Goal: Information Seeking & Learning: Learn about a topic

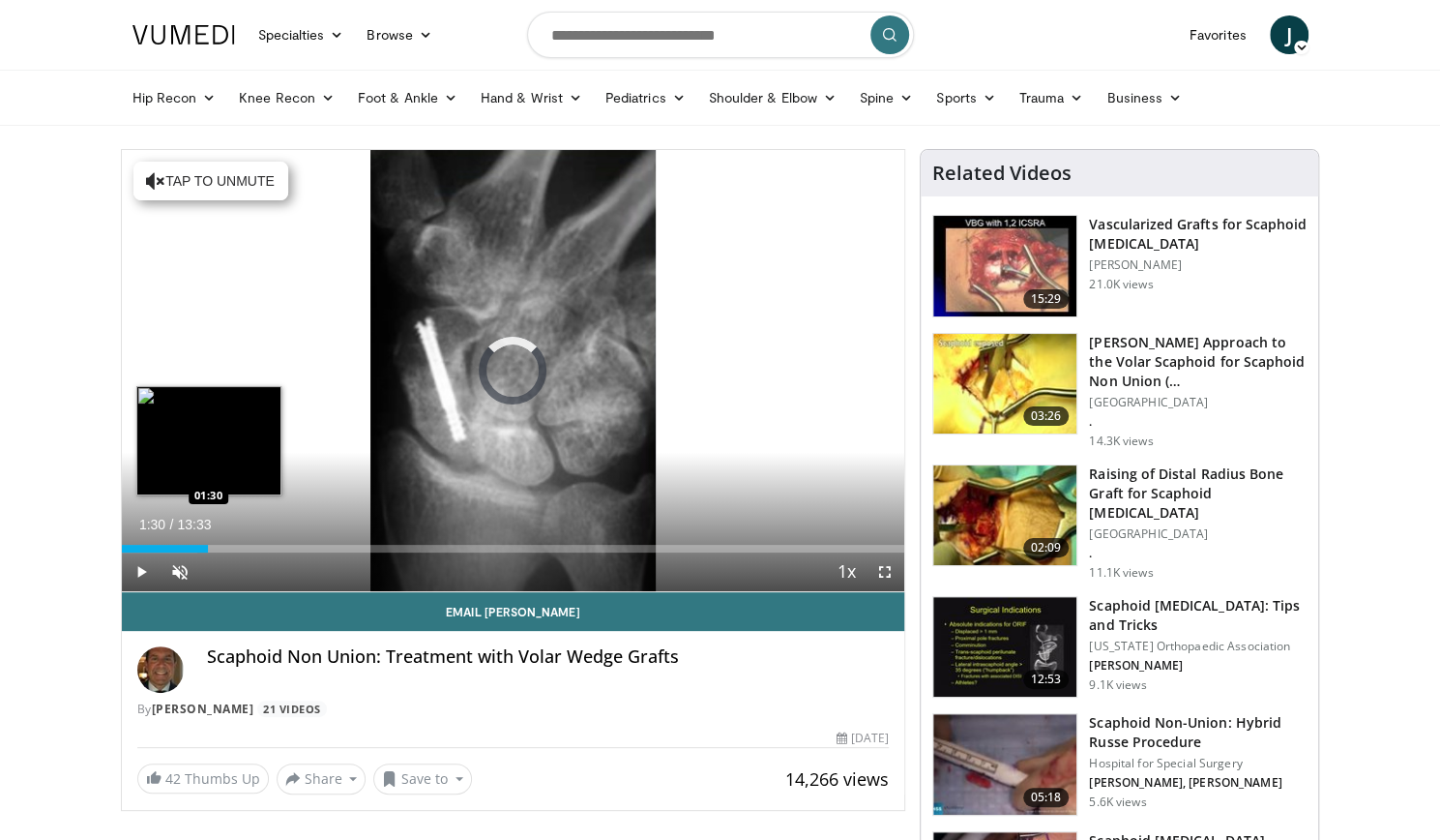
click at [207, 549] on div "Loaded : 9.75% 00:25 01:30" at bounding box center [514, 548] width 783 height 8
click at [206, 545] on div "Loaded : 19.67% 01:39 01:28" at bounding box center [514, 548] width 783 height 8
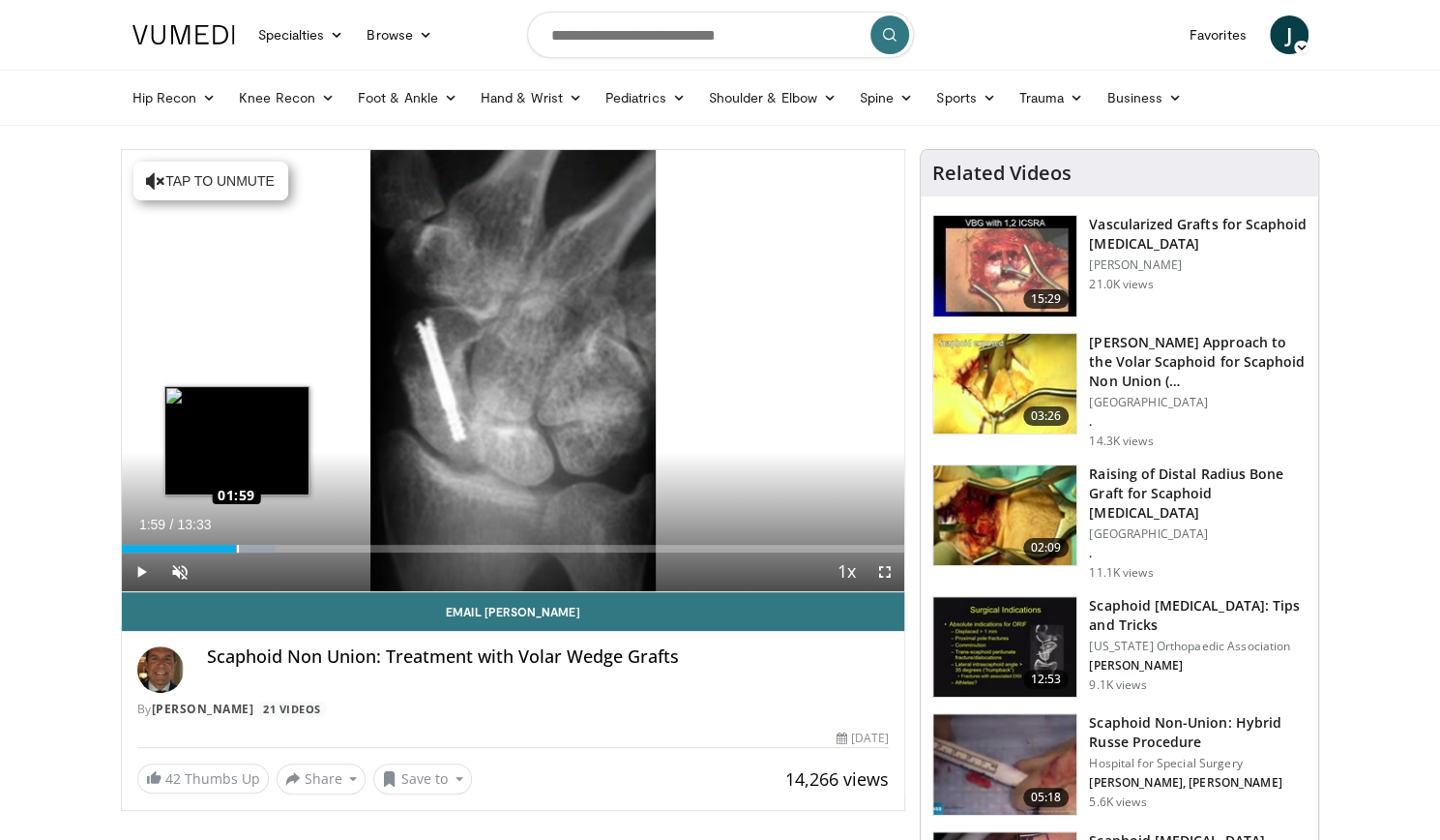
click at [236, 546] on div "Loaded : 19.67% 01:59 01:59" at bounding box center [514, 548] width 783 height 8
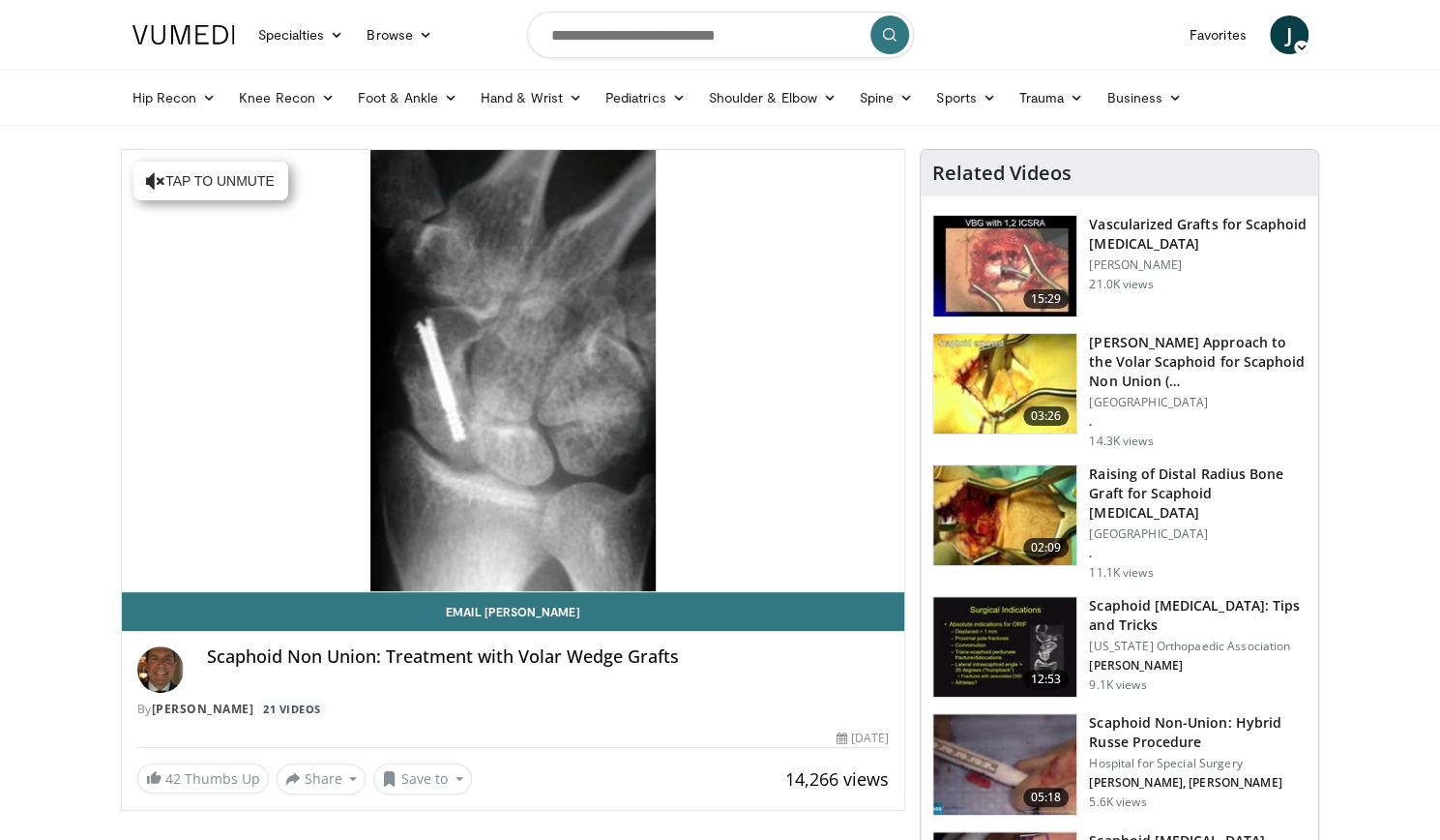
click at [268, 544] on video-js "**********" at bounding box center [514, 371] width 783 height 442
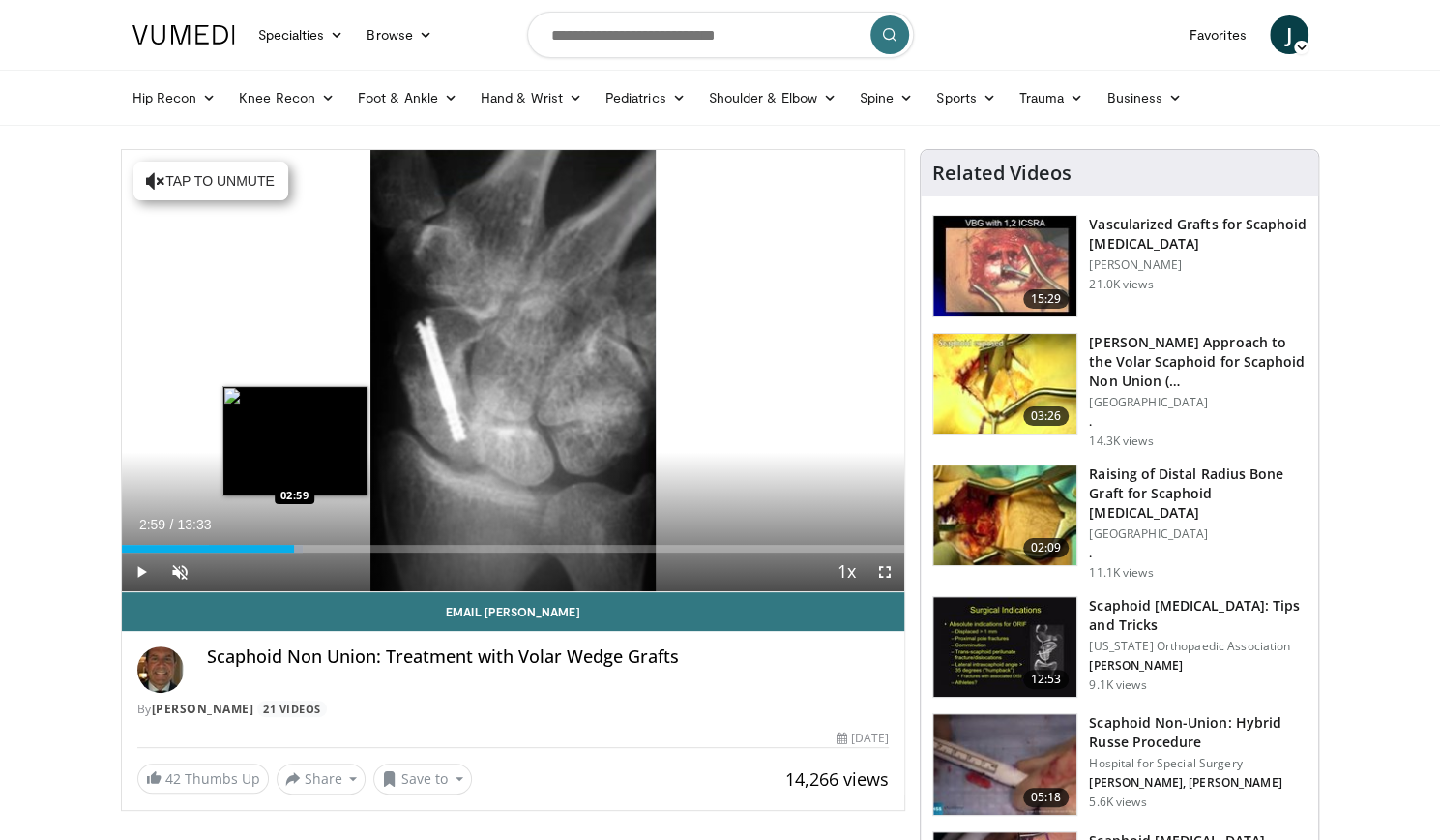
click at [294, 546] on div "Loaded : 23.17% 02:59 02:59" at bounding box center [514, 548] width 783 height 8
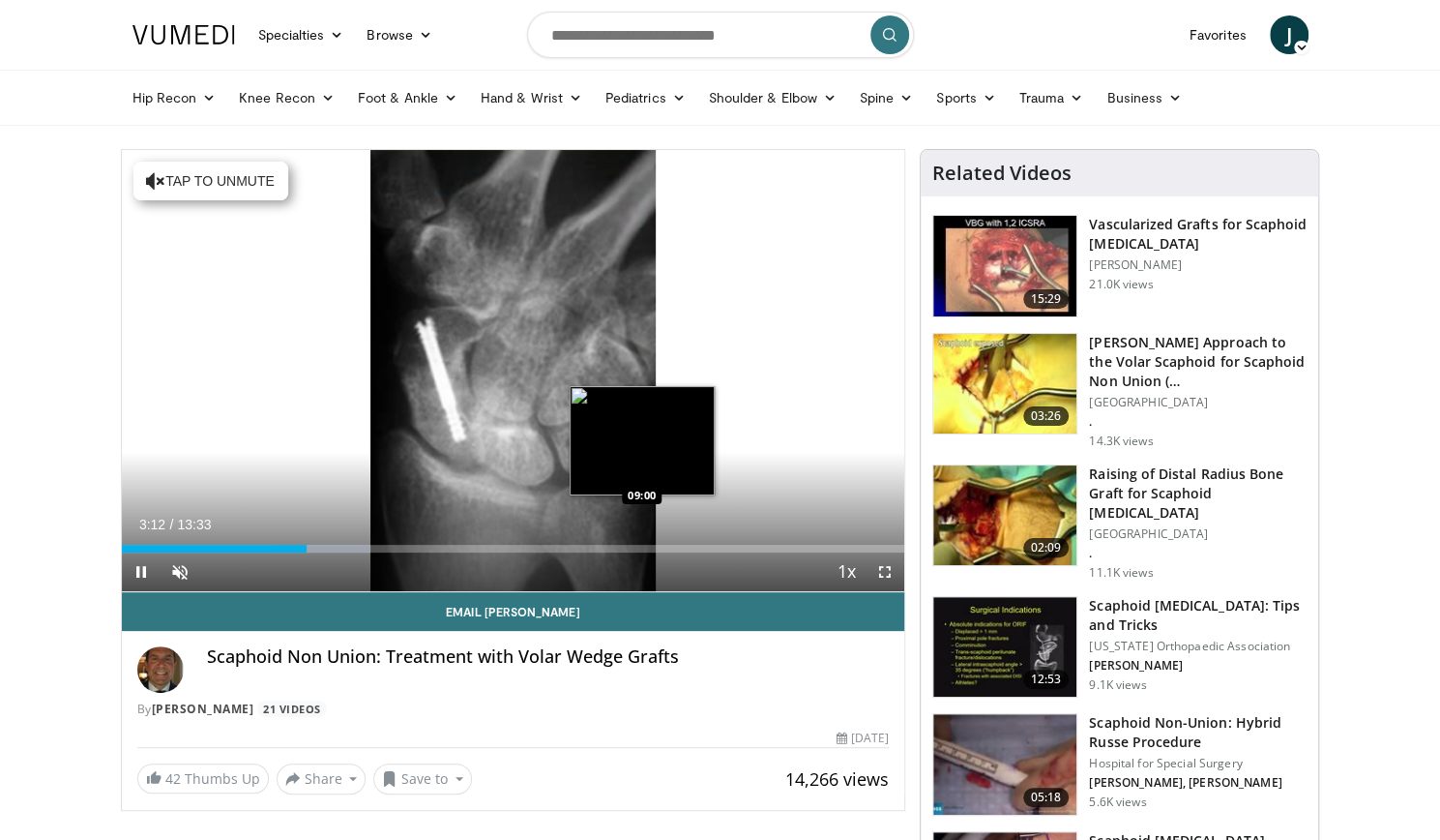
click at [641, 544] on div "Loaded : 31.71% 03:12 09:00" at bounding box center [514, 548] width 783 height 8
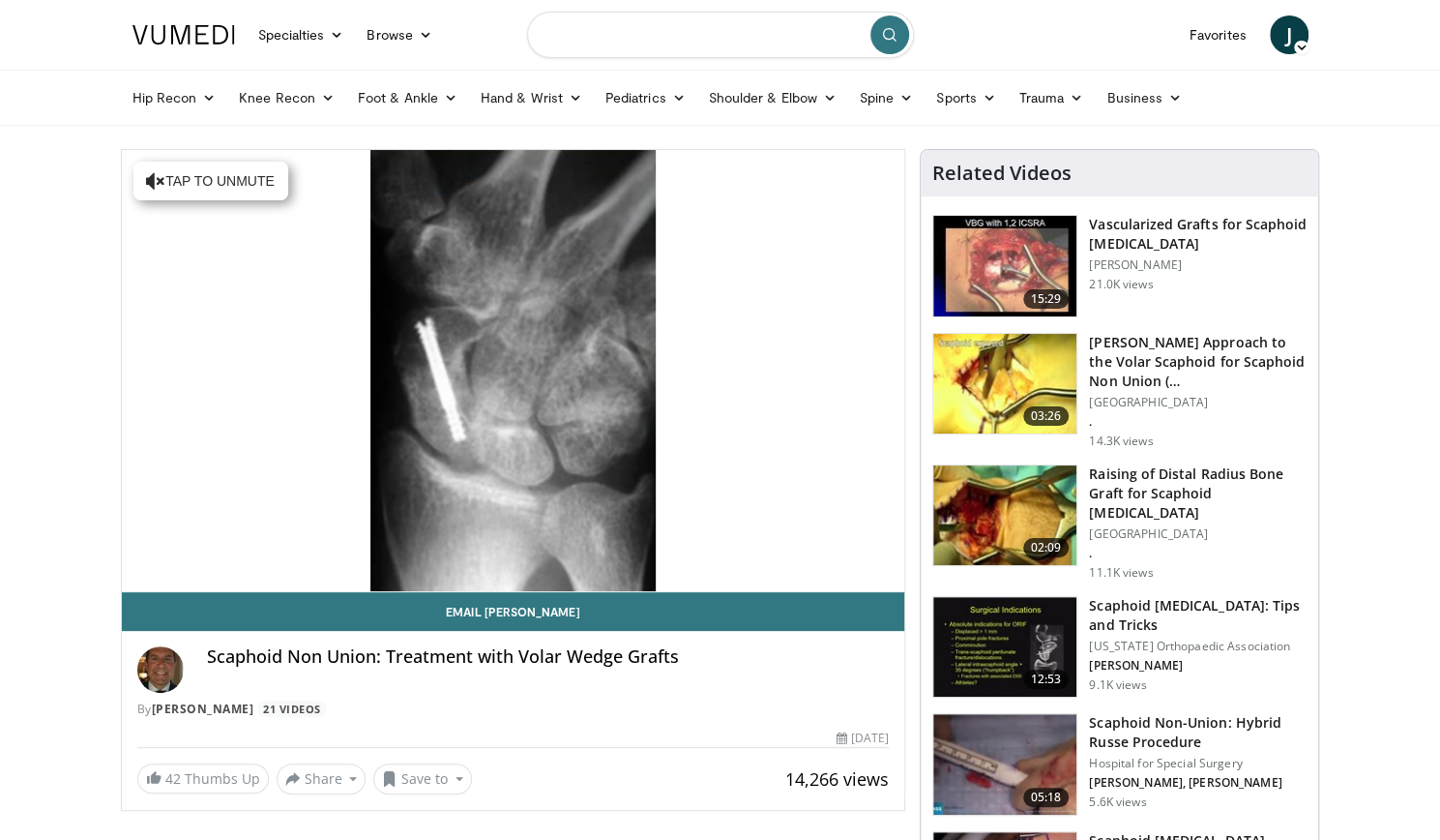
click at [750, 34] on input "Search topics, interventions" at bounding box center [721, 35] width 387 height 47
type input "**********"
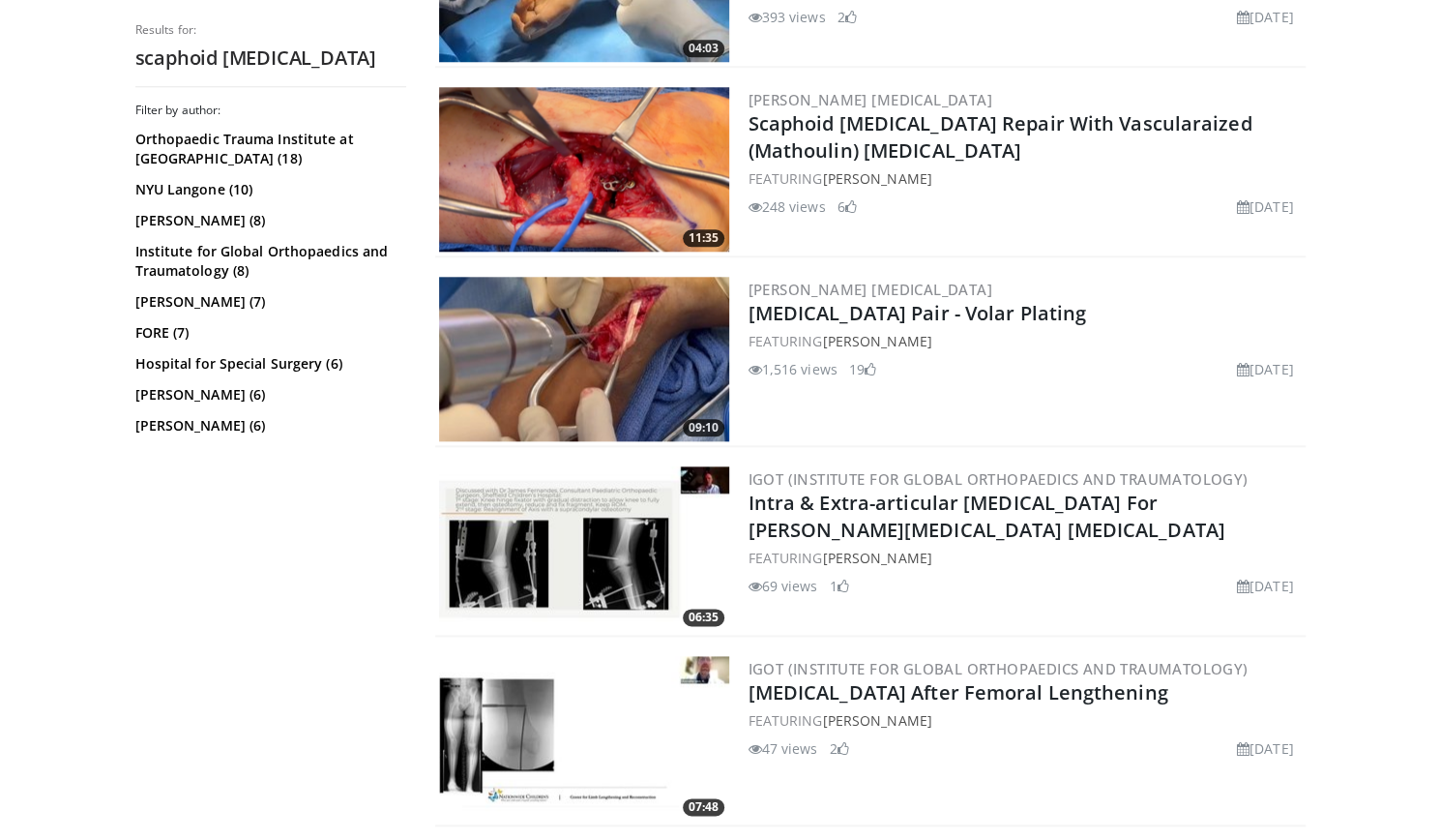
scroll to position [1083, 0]
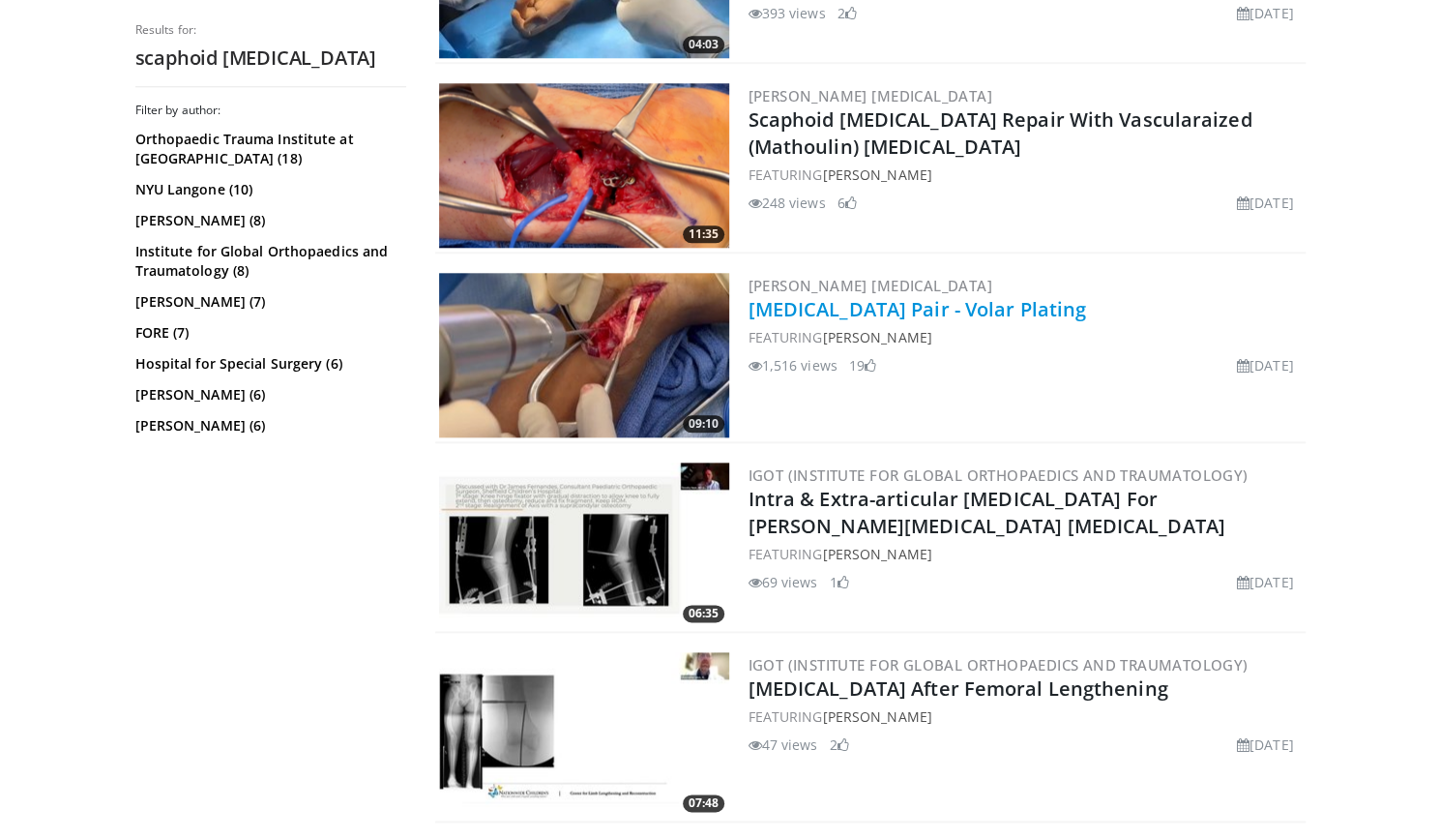
click at [888, 310] on link "Scaphoid Fracture Pair - Volar Plating" at bounding box center [917, 308] width 338 height 26
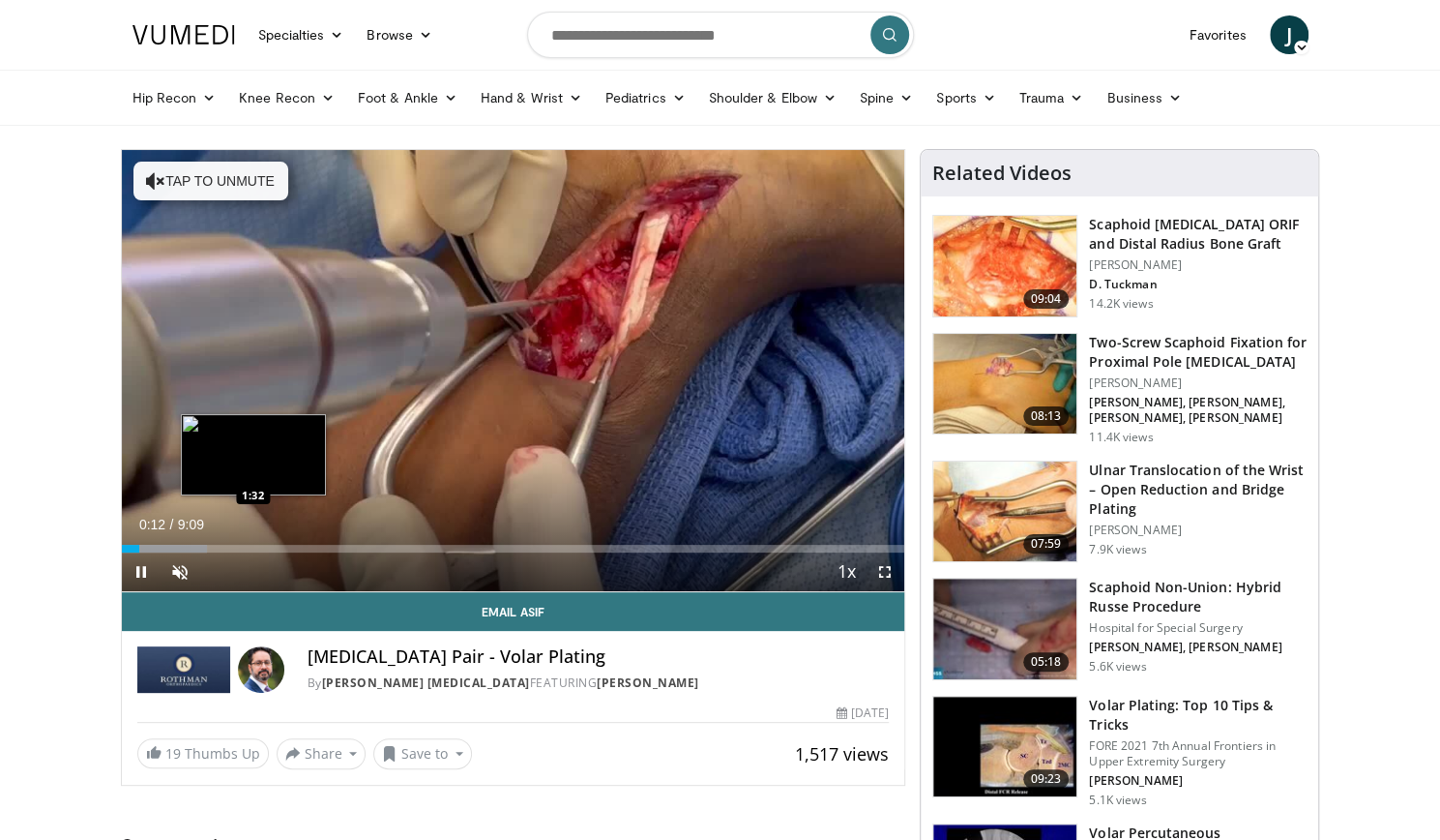
click at [253, 539] on div "Loaded : 10.90% 0:12 1:32" at bounding box center [514, 542] width 783 height 19
click at [232, 546] on div "1:17" at bounding box center [178, 548] width 111 height 8
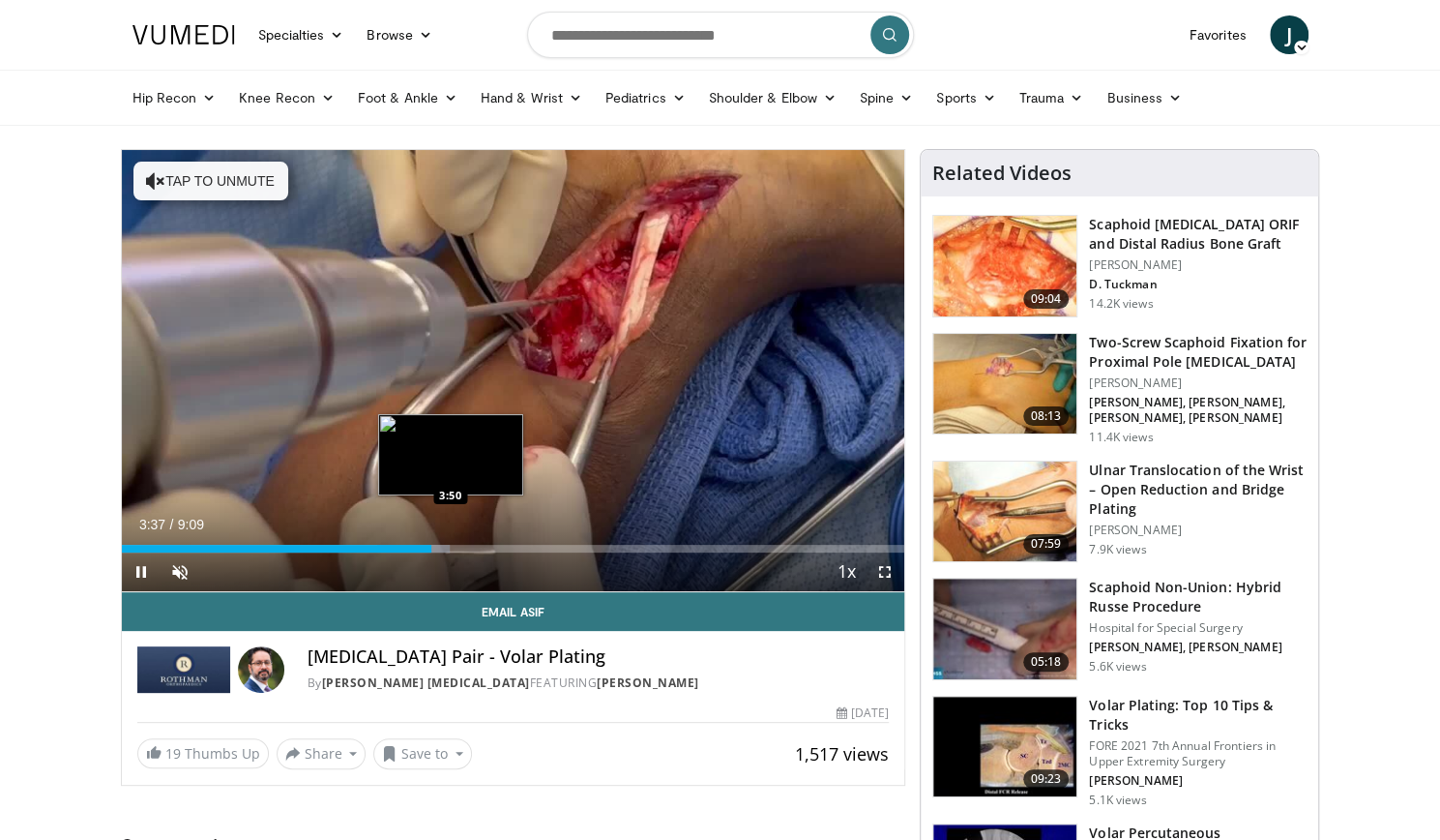
click at [450, 545] on div "Loaded : 41.89% 3:37 3:50" at bounding box center [514, 548] width 783 height 8
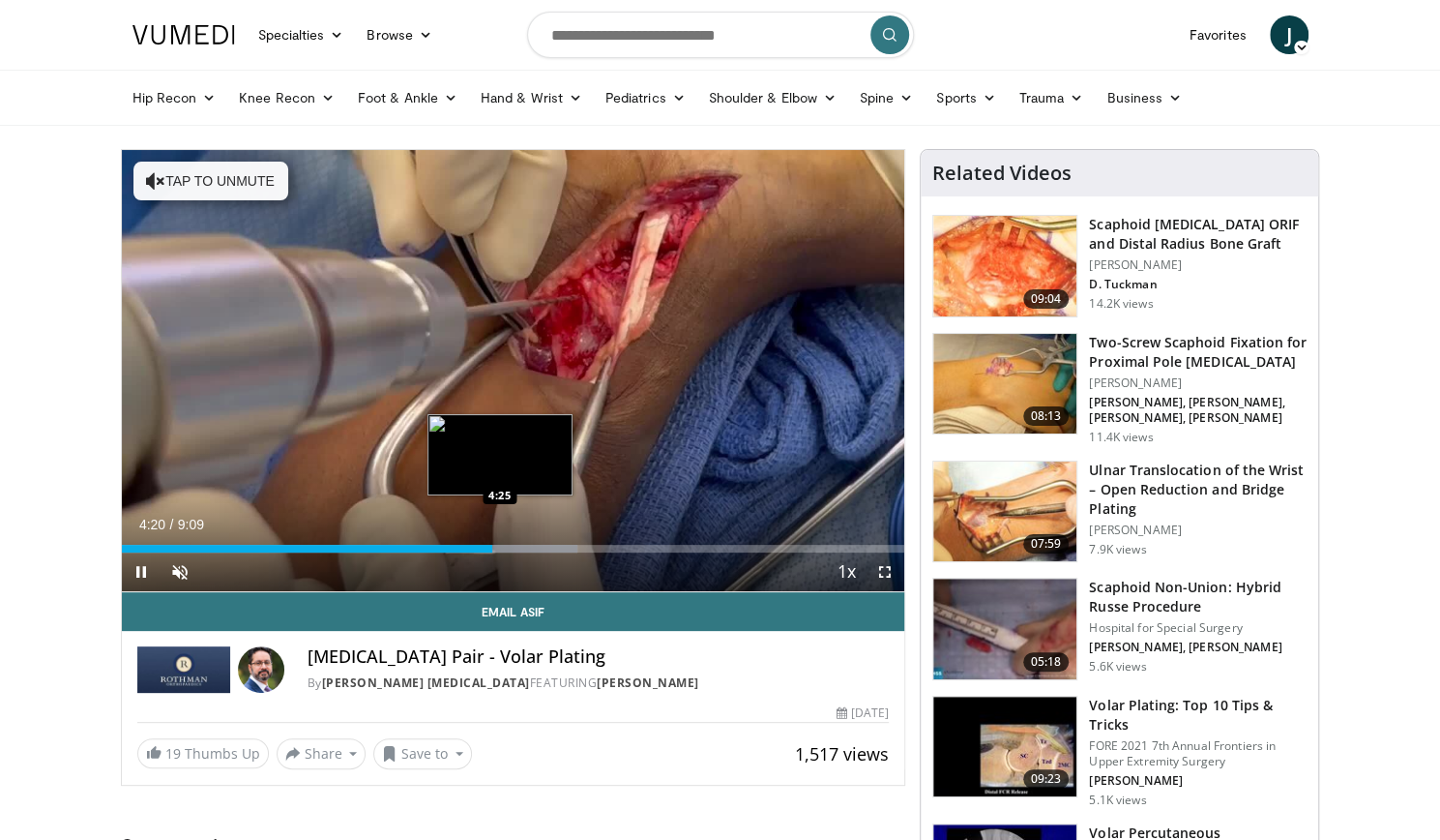
click at [499, 546] on div "Progress Bar" at bounding box center [515, 548] width 129 height 8
click at [509, 546] on div "Progress Bar" at bounding box center [517, 548] width 120 height 8
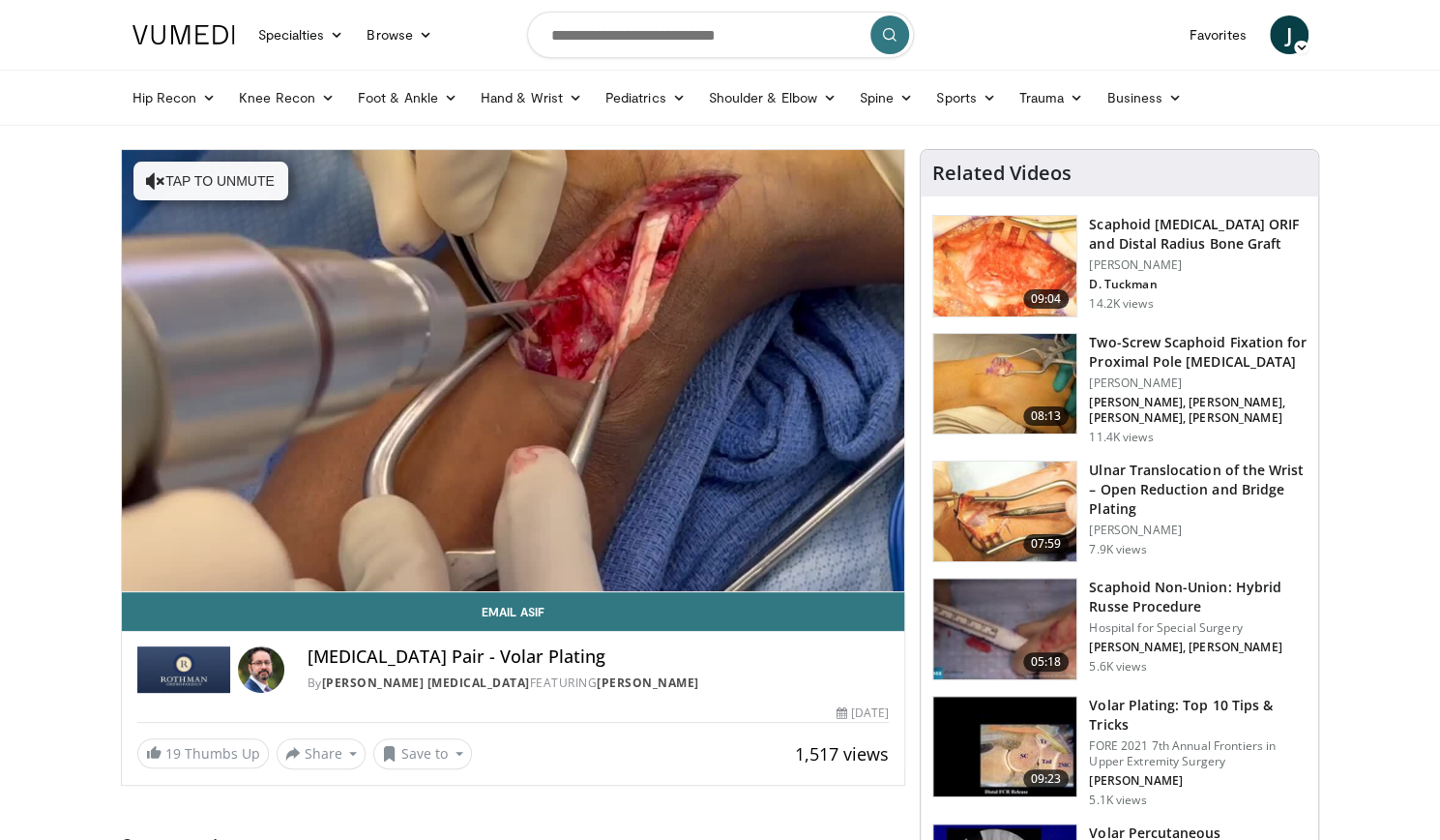
click at [521, 545] on video-js "**********" at bounding box center [514, 371] width 783 height 442
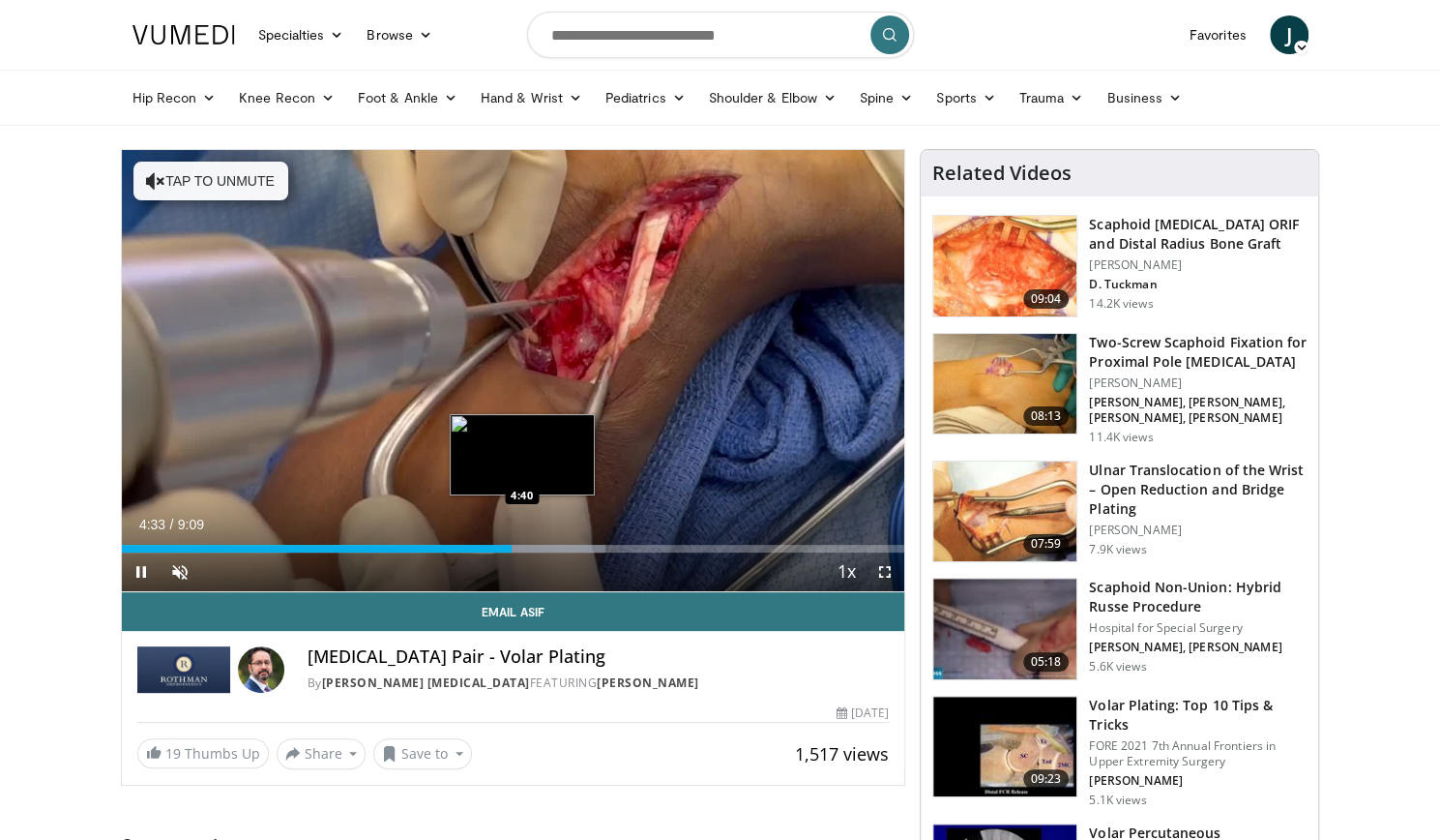
click at [521, 549] on div "Loaded : 61.82% 4:33 4:40" at bounding box center [514, 548] width 783 height 8
click at [537, 548] on div "Progress Bar" at bounding box center [550, 548] width 139 height 8
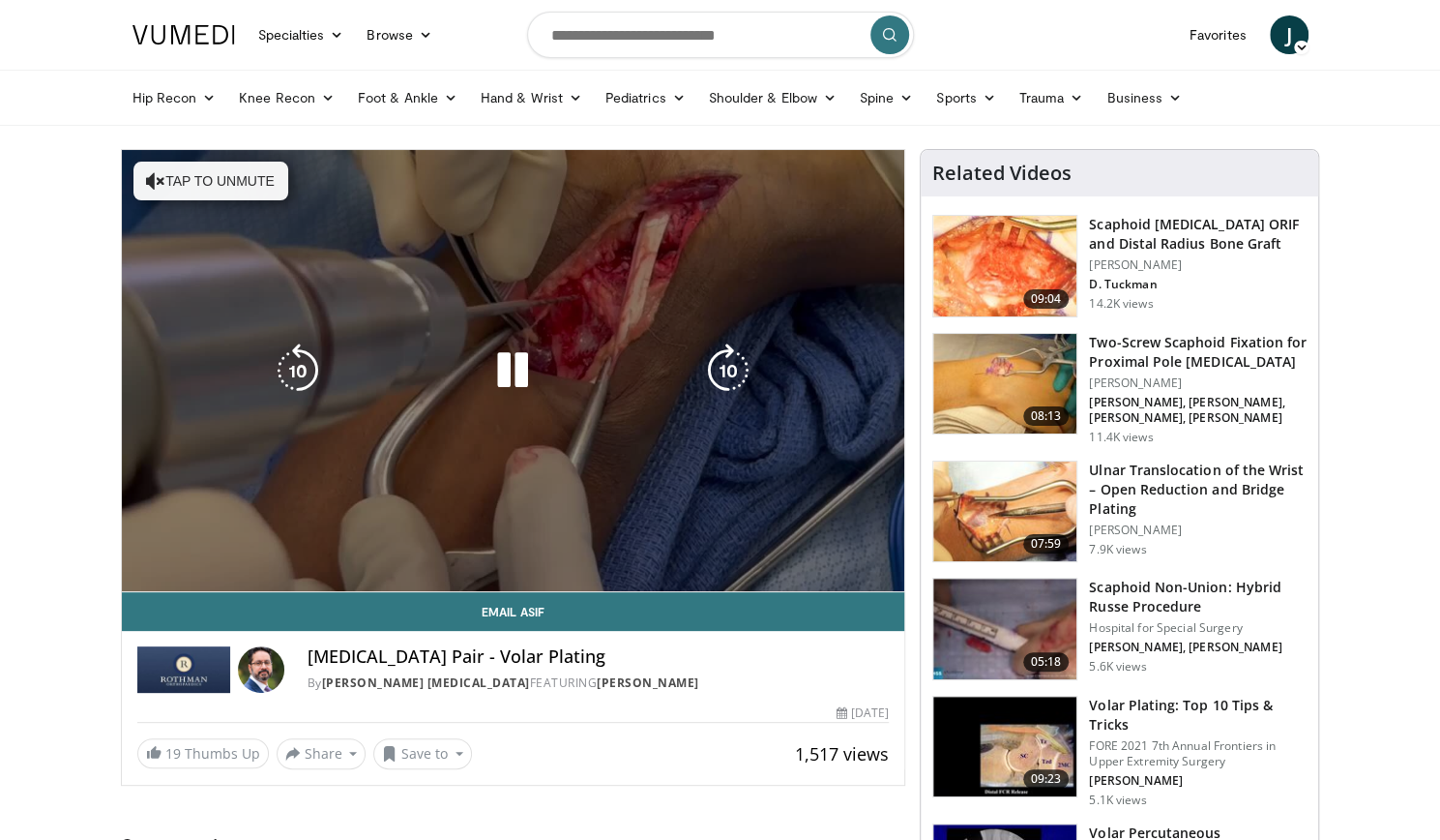
click at [567, 544] on video-js "**********" at bounding box center [514, 371] width 783 height 442
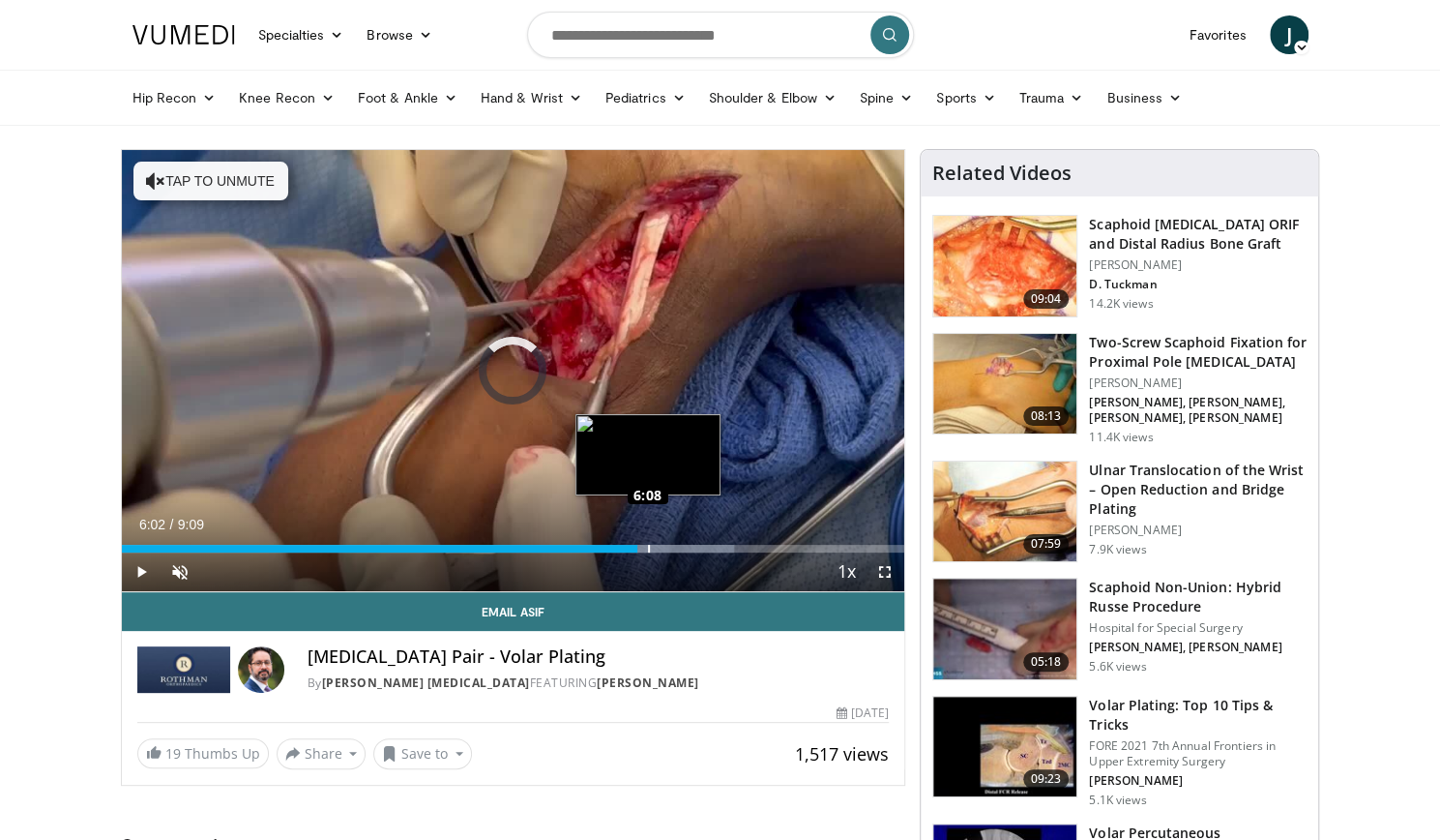
click at [647, 545] on div "Loaded : 78.19% 6:08 6:08" at bounding box center [514, 548] width 783 height 8
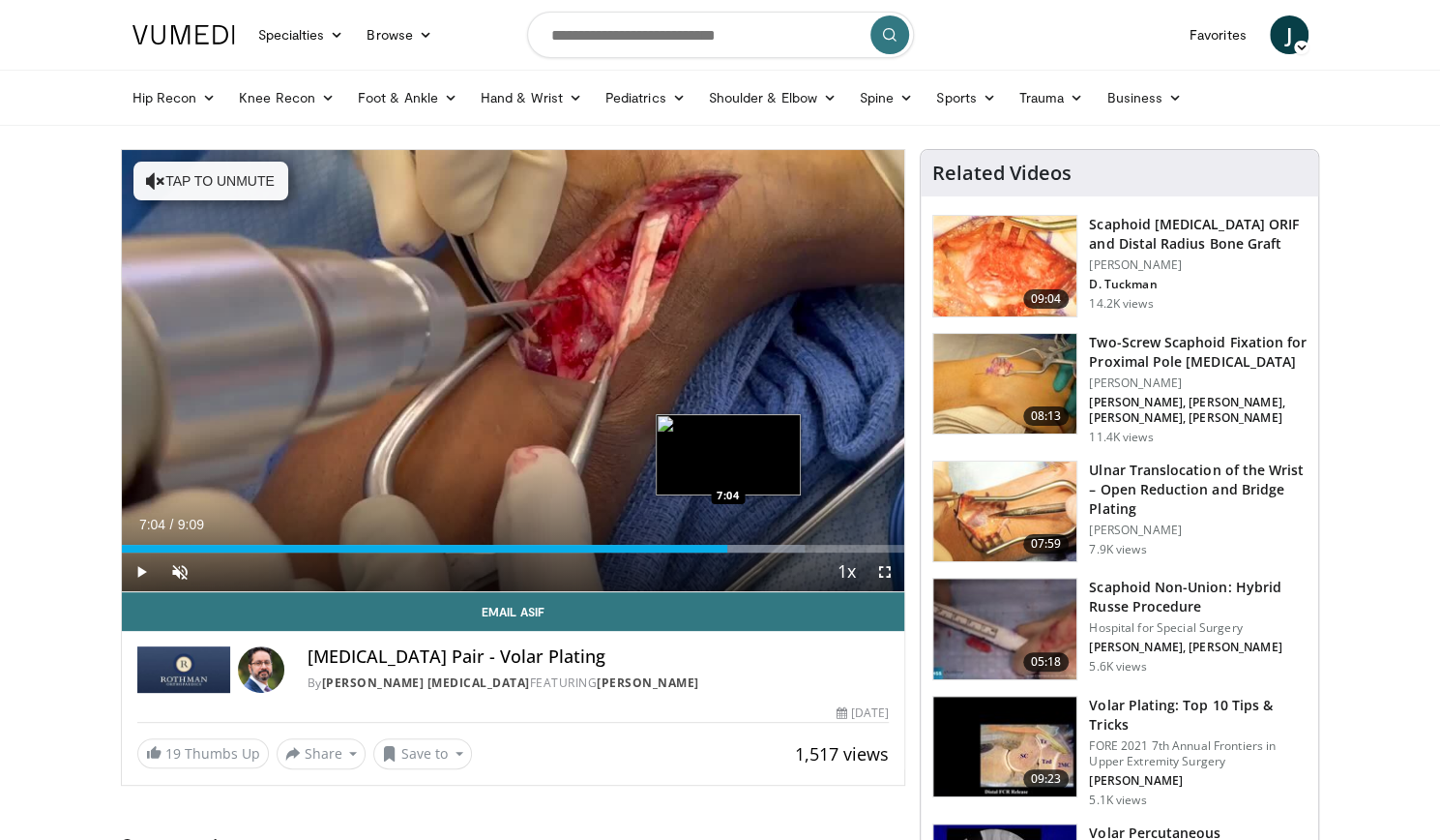
click at [727, 544] on div "Loaded : 87.28% 7:04 7:04" at bounding box center [514, 548] width 783 height 8
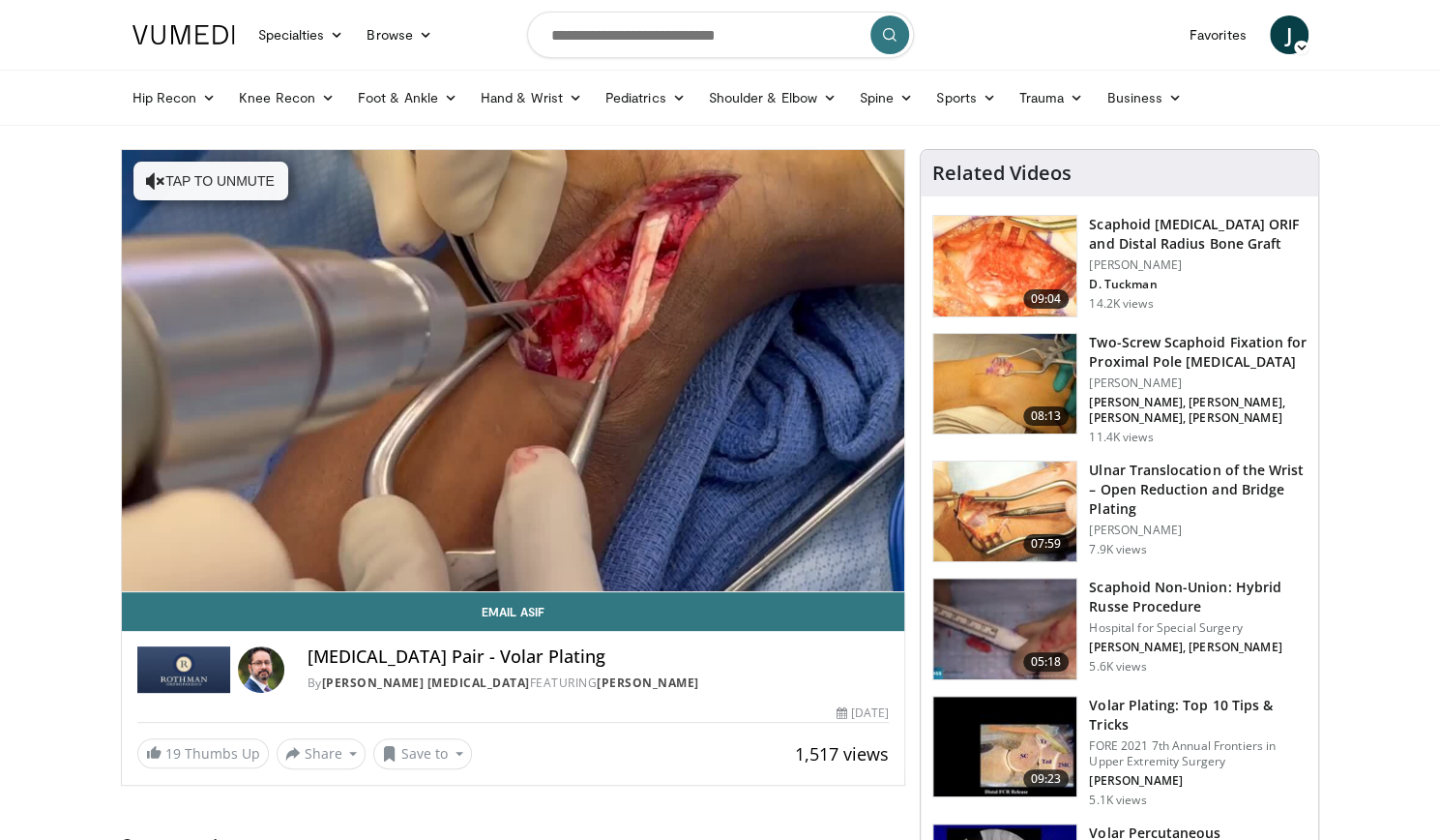
click at [739, 545] on video-js "**********" at bounding box center [514, 371] width 783 height 442
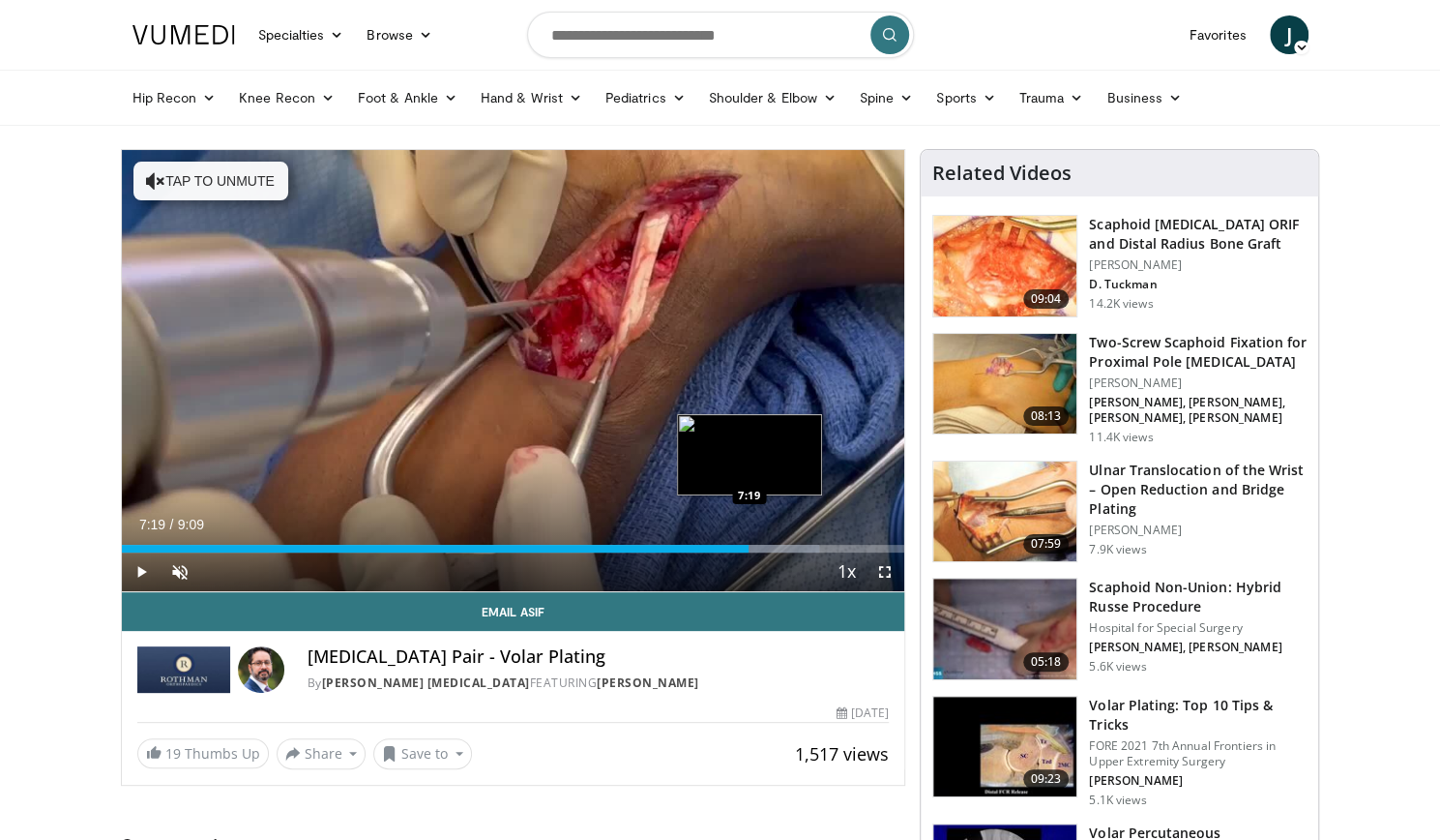
click at [749, 542] on div "Loaded : 89.10% 7:19 7:19" at bounding box center [514, 542] width 783 height 19
click at [761, 547] on div "Loaded : 92.74% 7:28 7:28" at bounding box center [514, 548] width 783 height 8
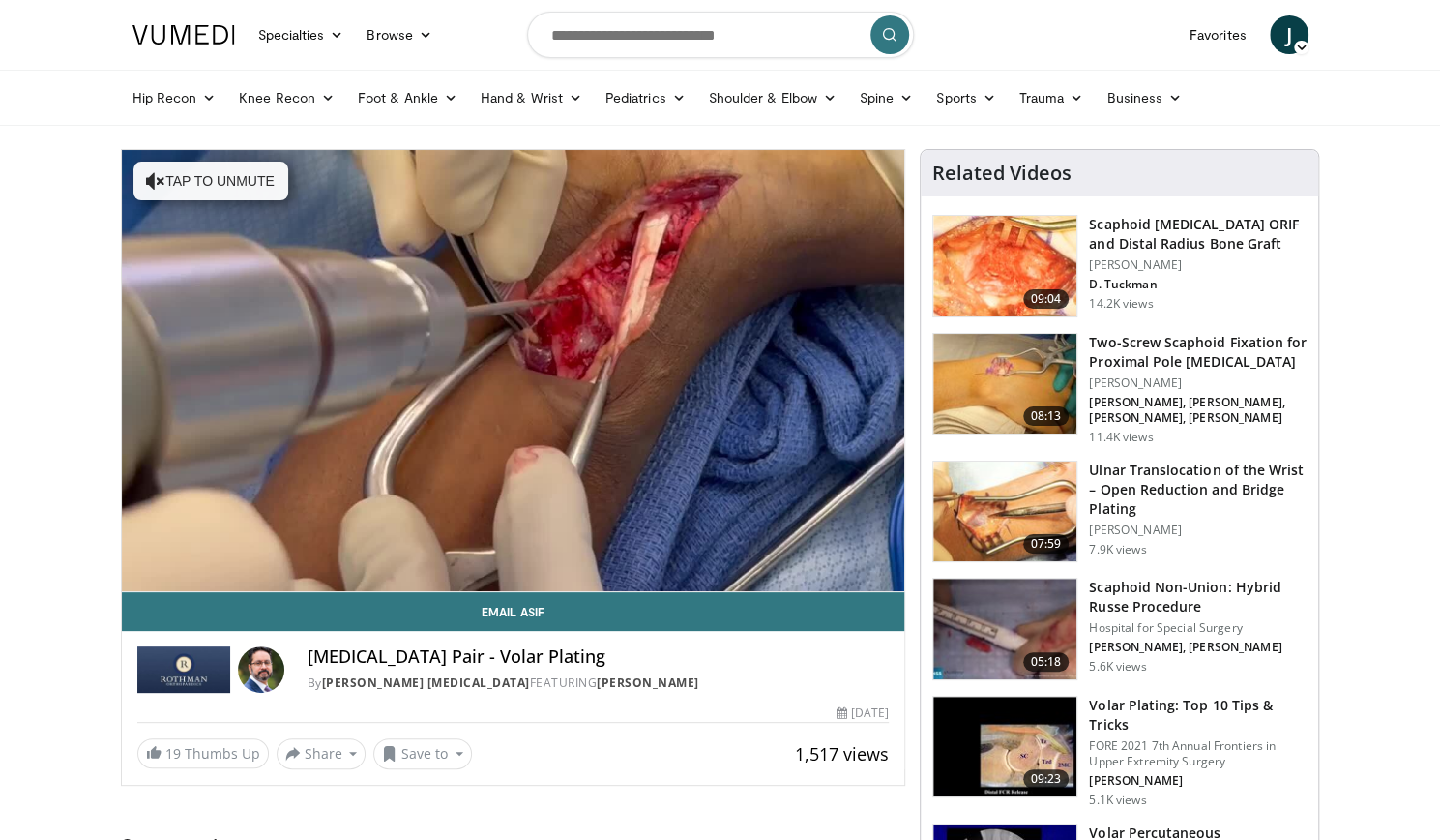
click at [781, 550] on video-js "**********" at bounding box center [514, 371] width 783 height 442
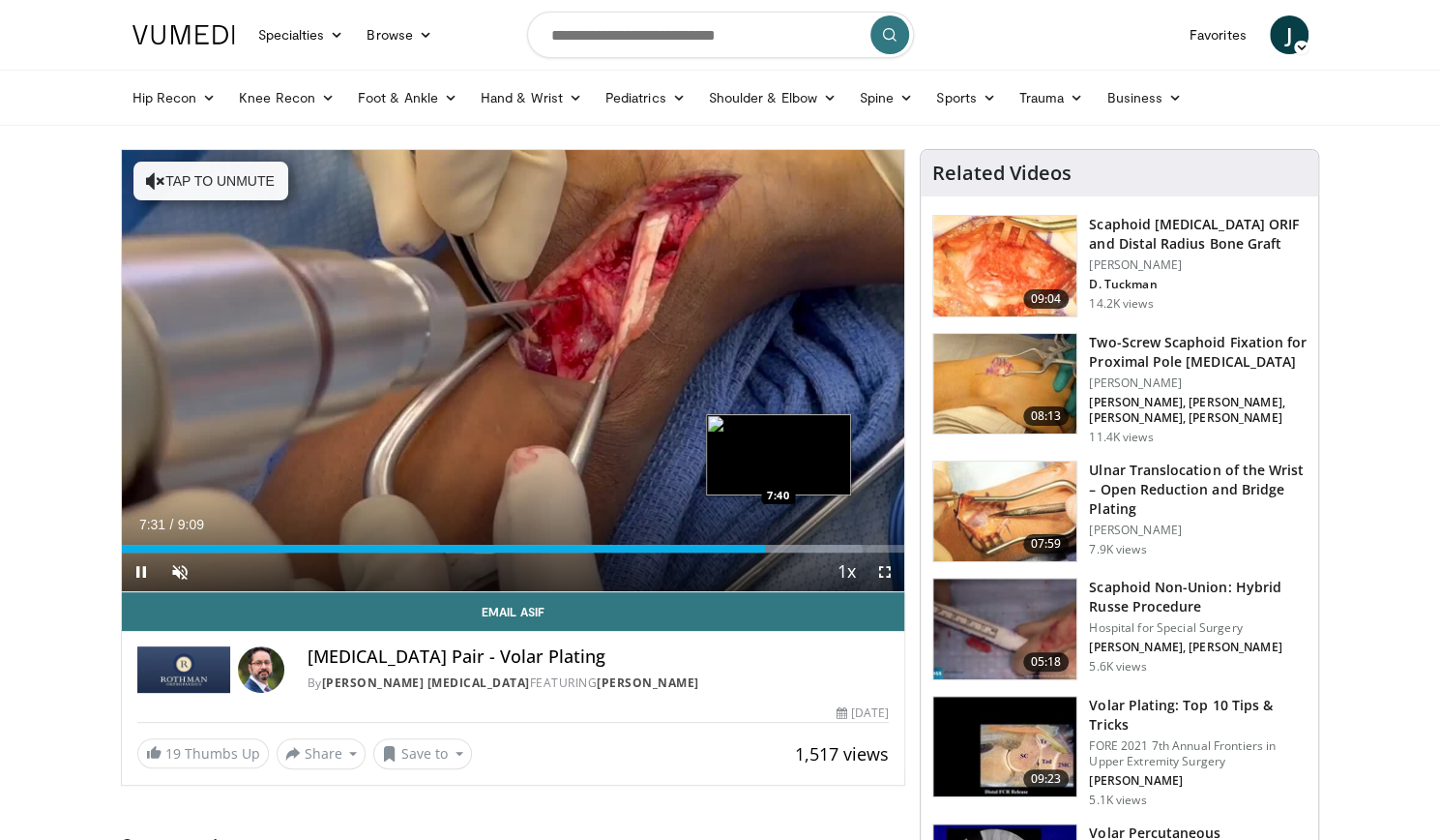
click at [778, 545] on div "Loaded : 94.55% 7:31 7:40" at bounding box center [514, 548] width 783 height 8
click at [801, 544] on div "Loaded : 96.37% 7:42 7:57" at bounding box center [514, 548] width 783 height 8
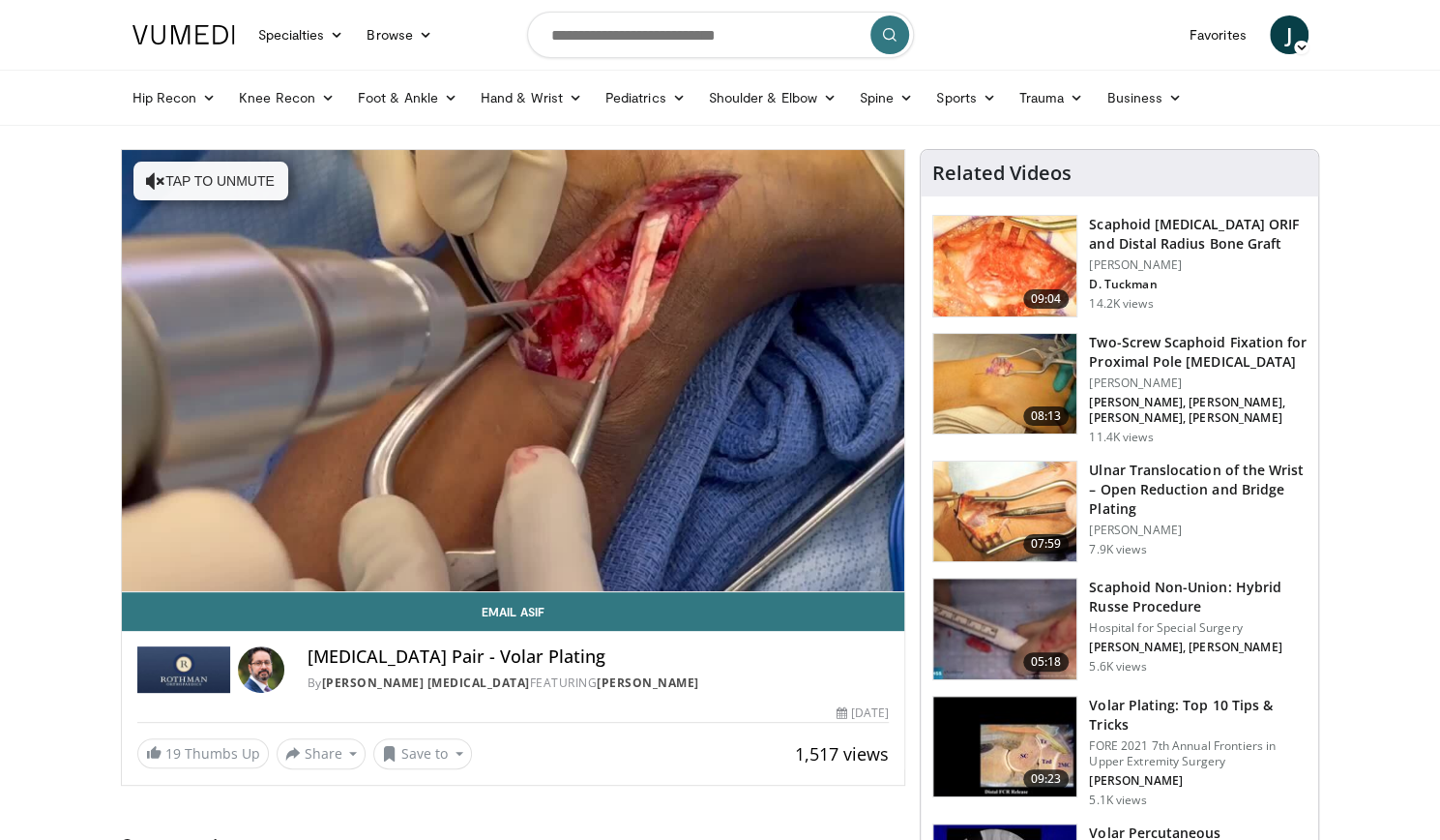
click at [1188, 237] on h3 "Scaphoid Nonunion ORIF and Distal Radius Bone Graft" at bounding box center [1197, 234] width 217 height 39
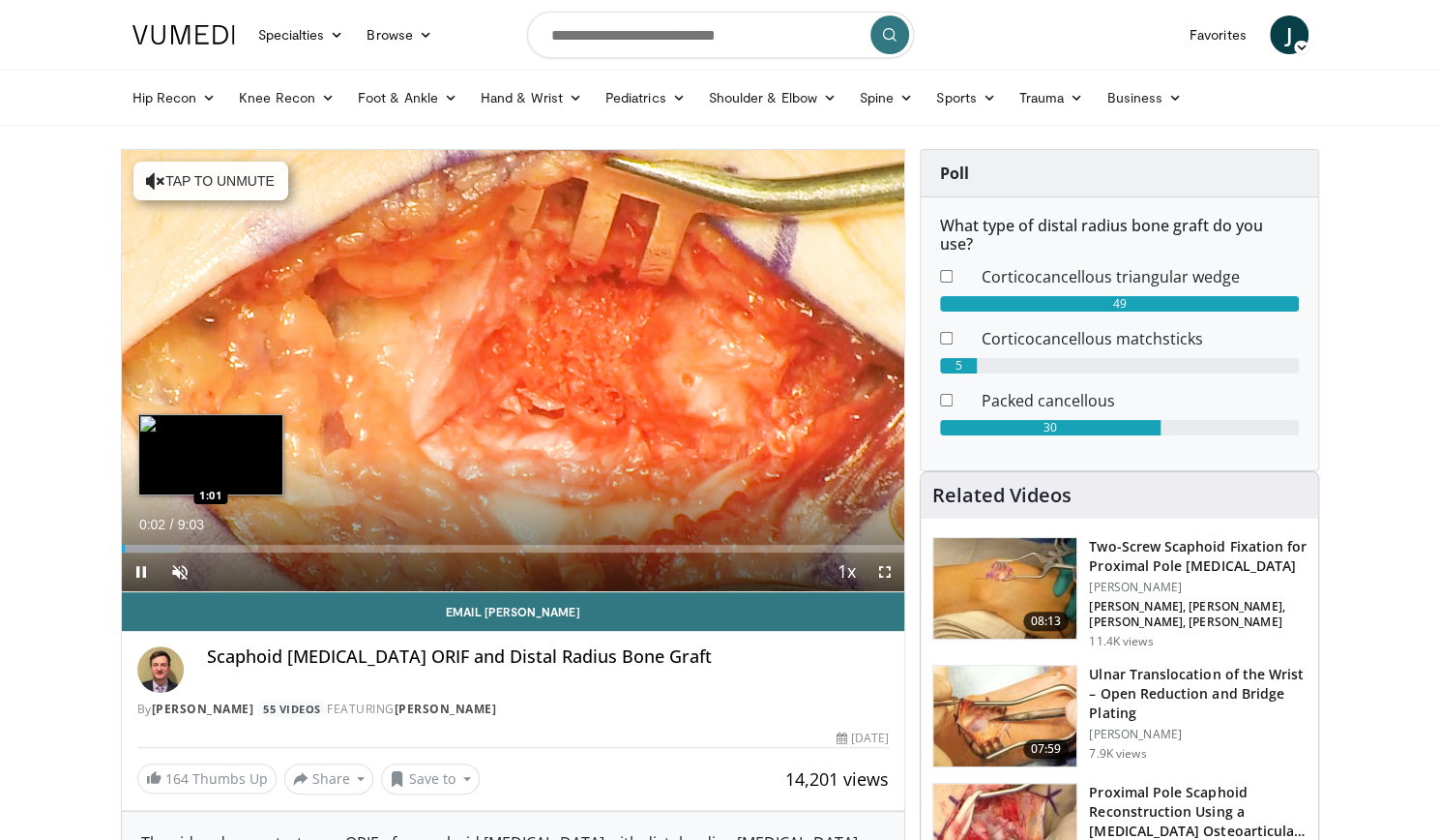
click at [212, 541] on div "Loaded : 7.29% 0:02 1:01" at bounding box center [514, 542] width 783 height 19
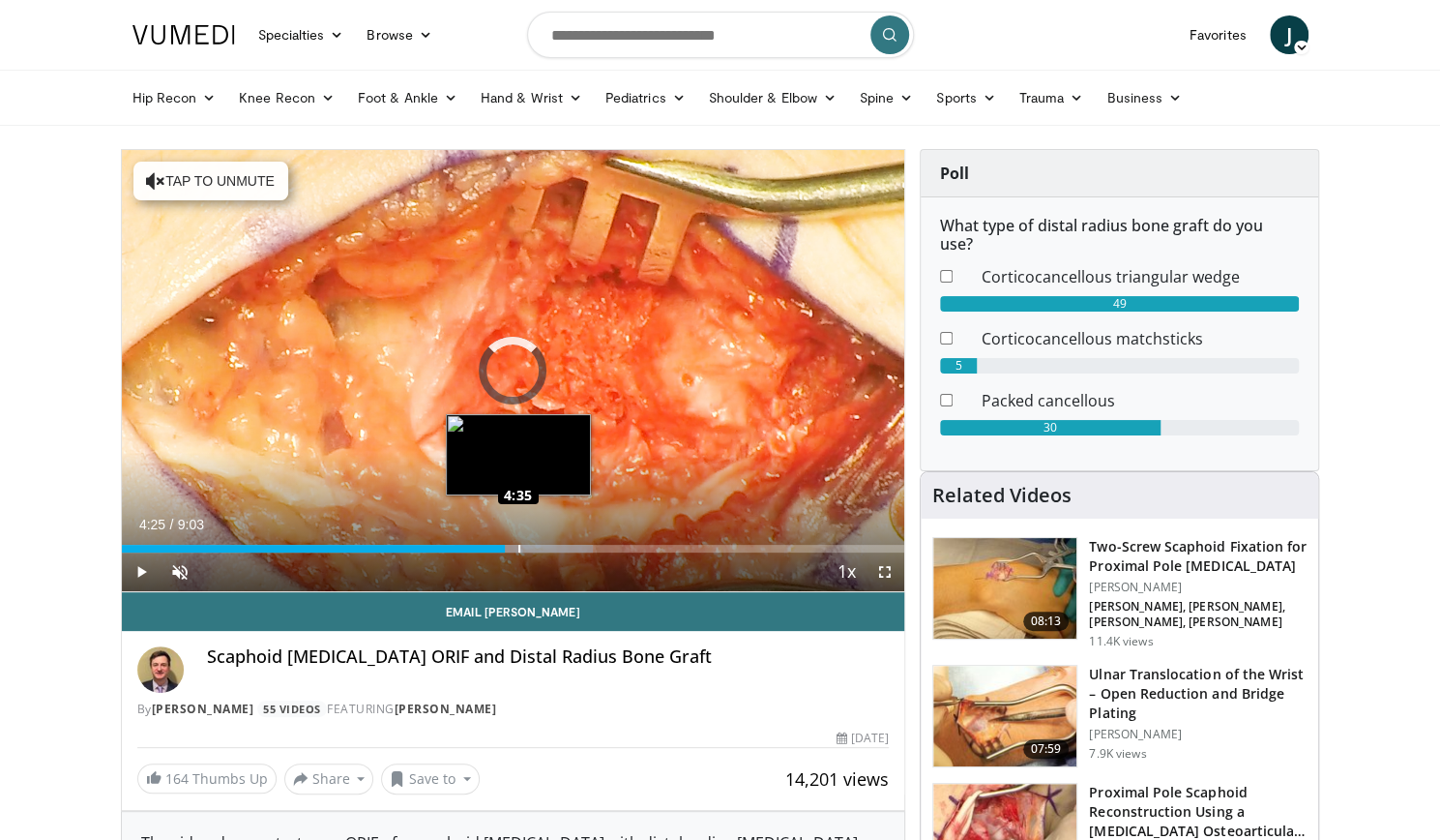
click at [518, 550] on div "Loaded : 60.24% 4:35 4:35" at bounding box center [514, 548] width 783 height 8
click at [537, 550] on div "Loaded : 62.06% 4:37 4:49" at bounding box center [514, 548] width 783 height 8
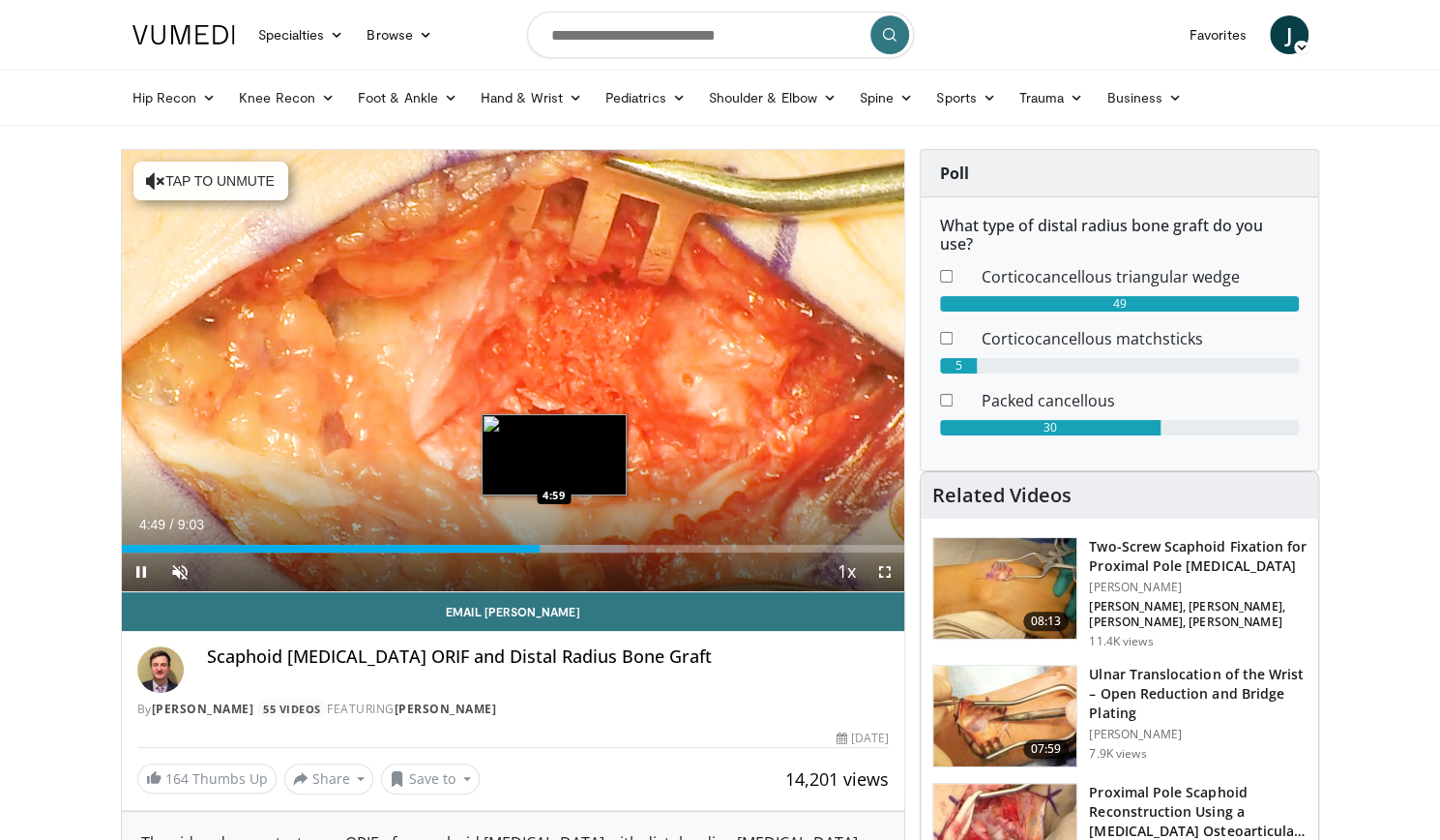
click at [552, 549] on div "Loaded : 64.48% 4:49 4:59" at bounding box center [514, 548] width 783 height 8
